Goal: Task Accomplishment & Management: Use online tool/utility

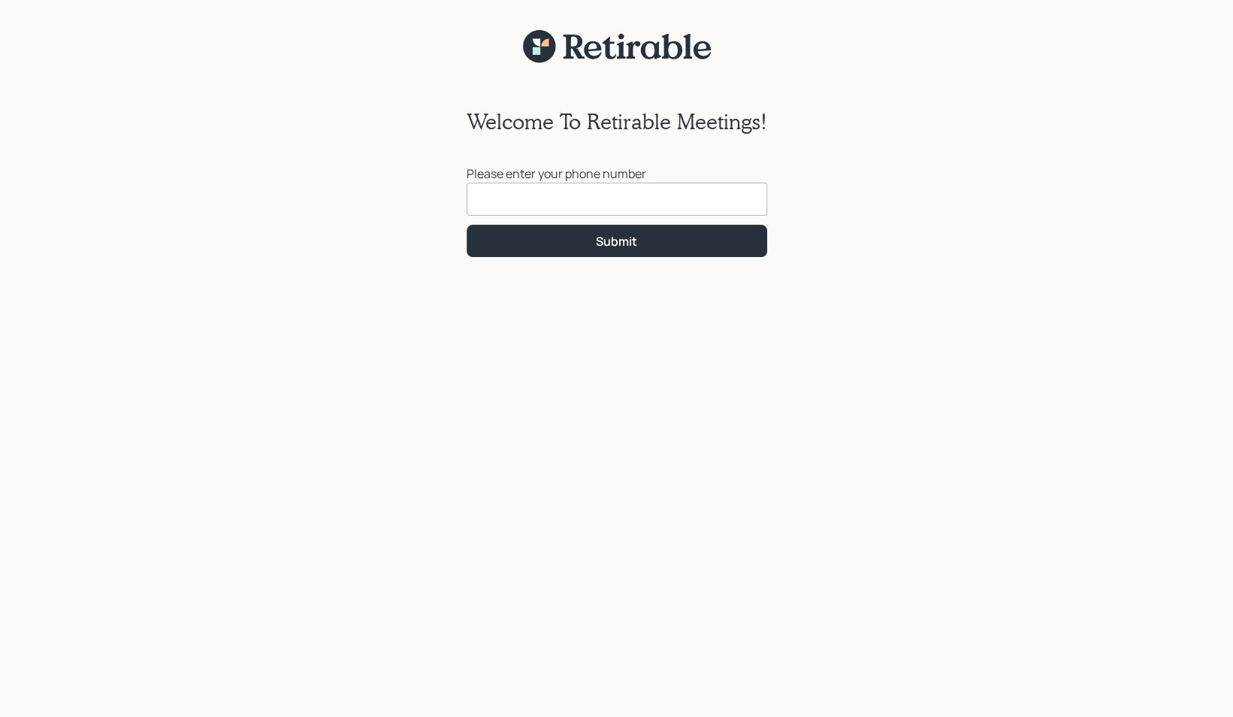
click at [479, 200] on input at bounding box center [617, 199] width 301 height 33
type input "[PHONE_NUMBER]"
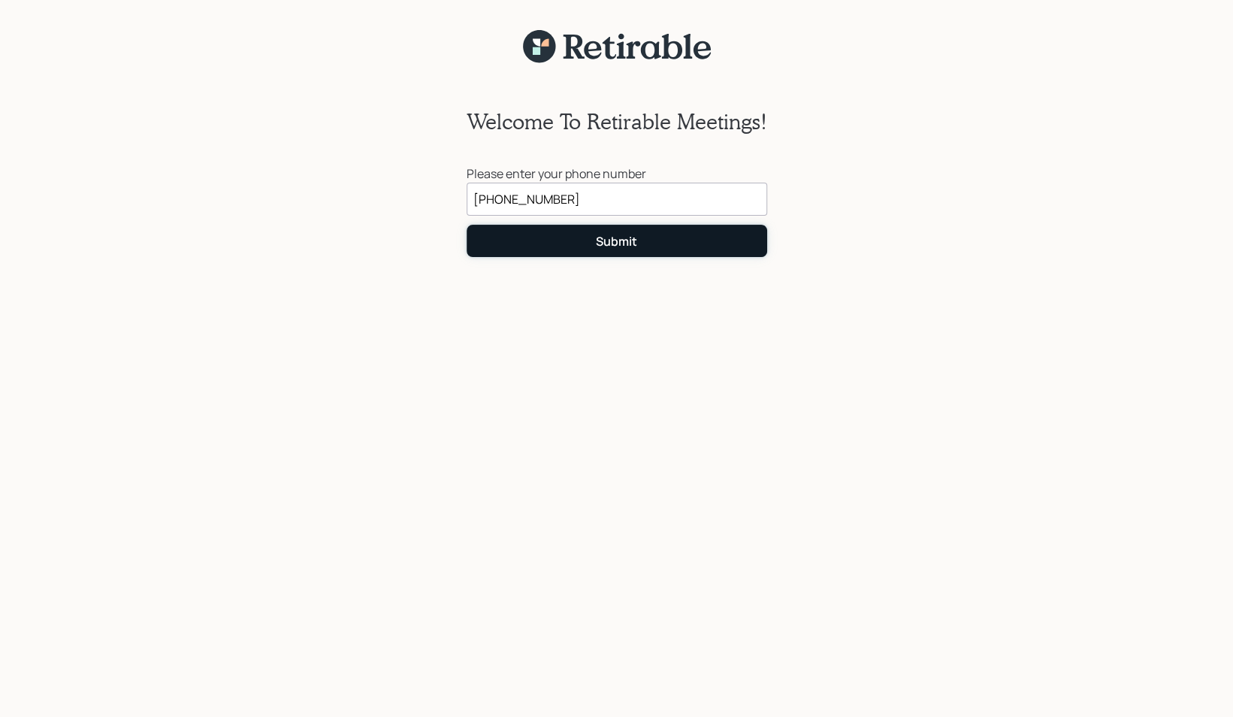
click at [565, 234] on button "Submit" at bounding box center [617, 241] width 301 height 32
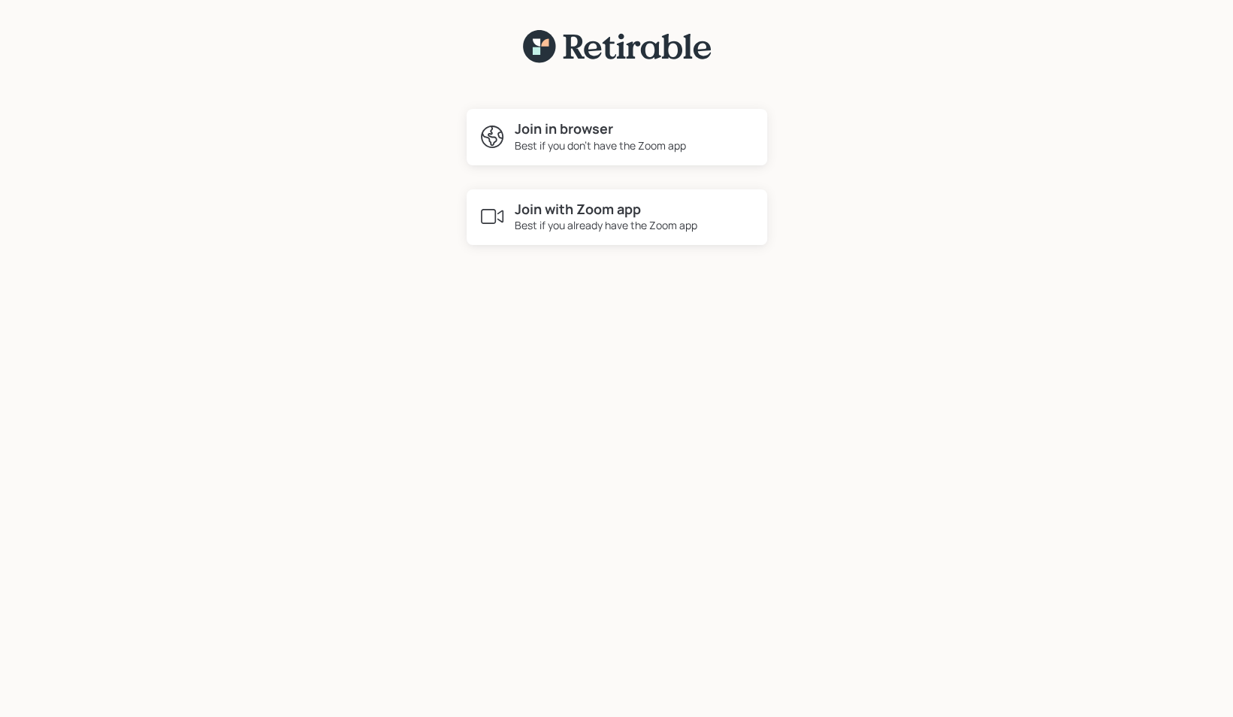
click at [573, 222] on div "Best if you already have the Zoom app" at bounding box center [606, 225] width 183 height 16
